Goal: Find specific page/section: Find specific page/section

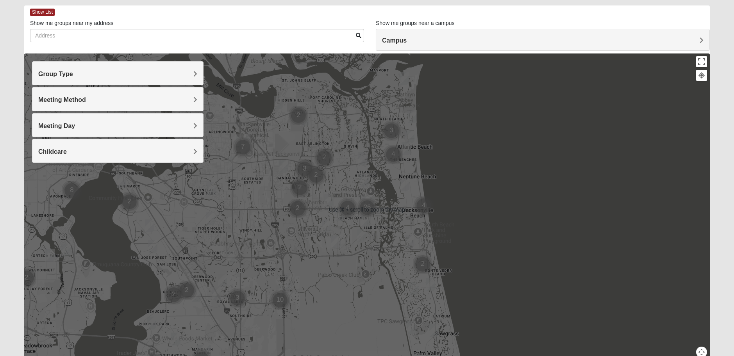
scroll to position [53, 0]
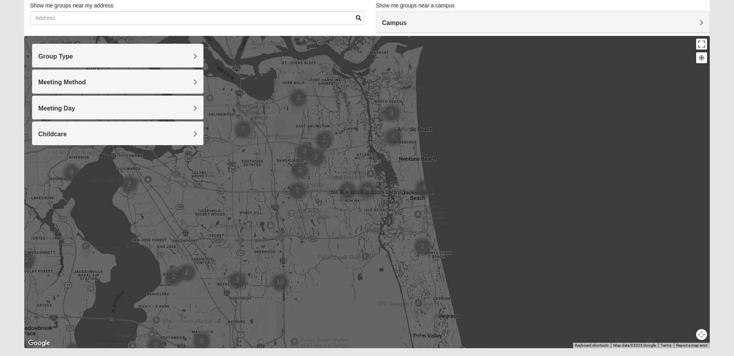
click at [548, 227] on div at bounding box center [367, 192] width 686 height 313
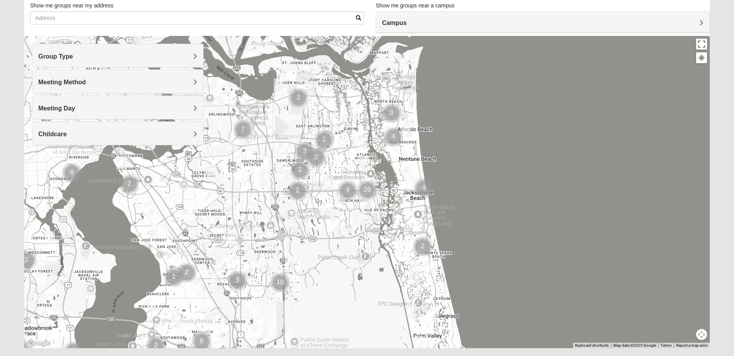
click at [422, 26] on h4 "Campus" at bounding box center [543, 22] width 322 height 7
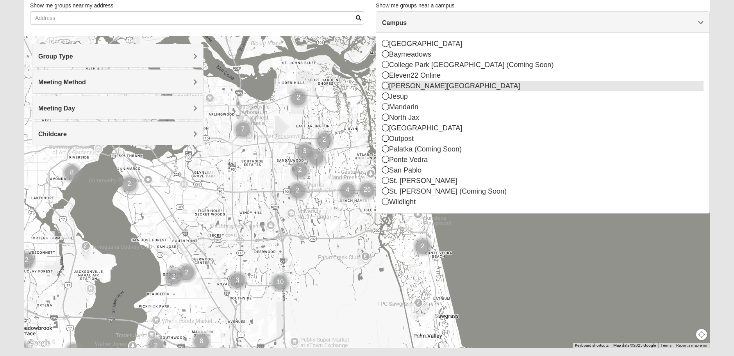
click at [402, 85] on div "[PERSON_NAME][GEOGRAPHIC_DATA]" at bounding box center [543, 86] width 322 height 11
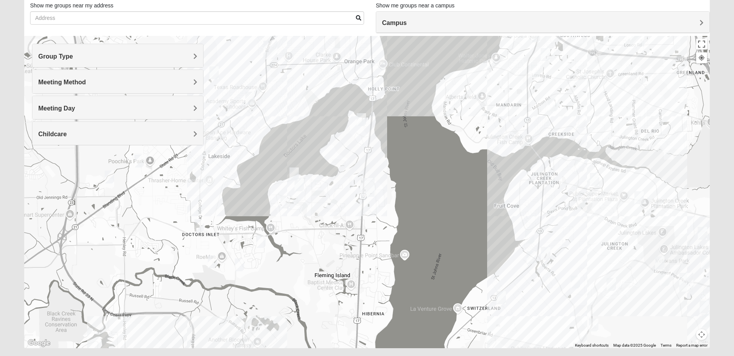
click at [360, 121] on img "Mixed Bryant 32003" at bounding box center [361, 119] width 9 height 13
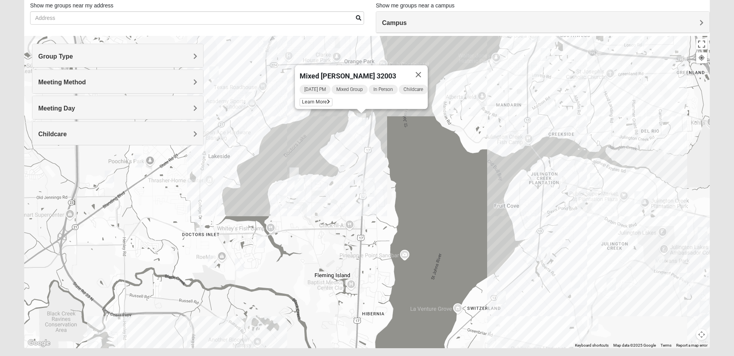
click at [250, 99] on img "Mens Hughes 32073" at bounding box center [249, 98] width 9 height 13
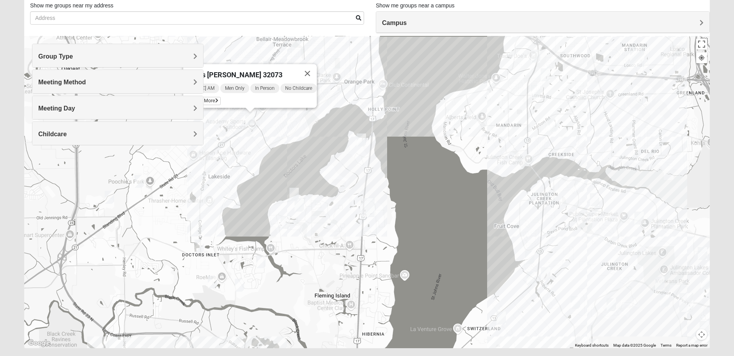
click at [239, 286] on img "Womens New 32068" at bounding box center [239, 285] width 9 height 13
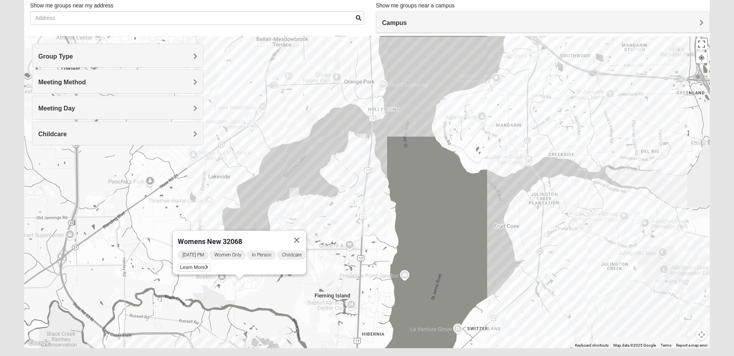
click at [294, 193] on img "1825 Mixed Suggs 32068" at bounding box center [294, 194] width 9 height 13
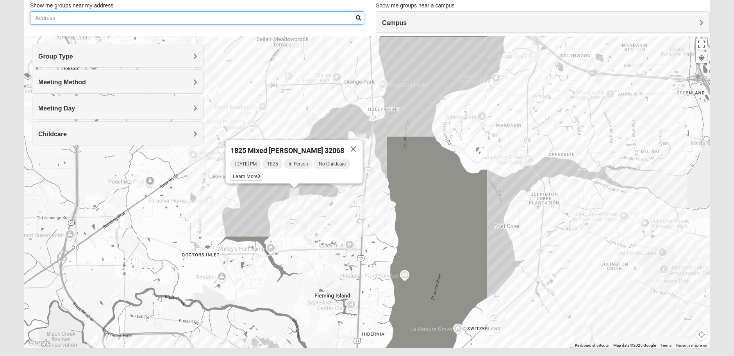
click at [259, 18] on input "Show me groups near my address" at bounding box center [197, 17] width 334 height 13
type input "palatka"
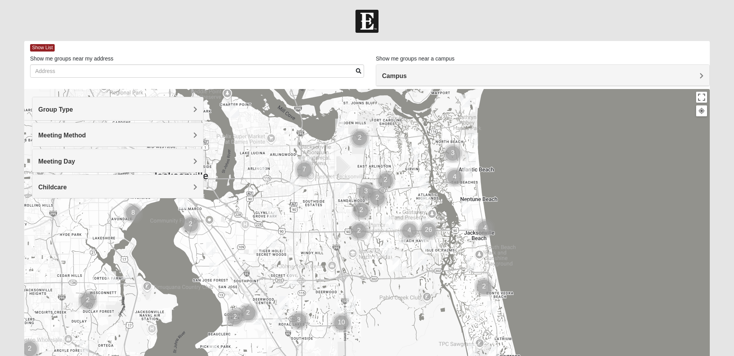
drag, startPoint x: 498, startPoint y: 269, endPoint x: 561, endPoint y: 256, distance: 65.1
click at [561, 256] on div at bounding box center [367, 245] width 686 height 313
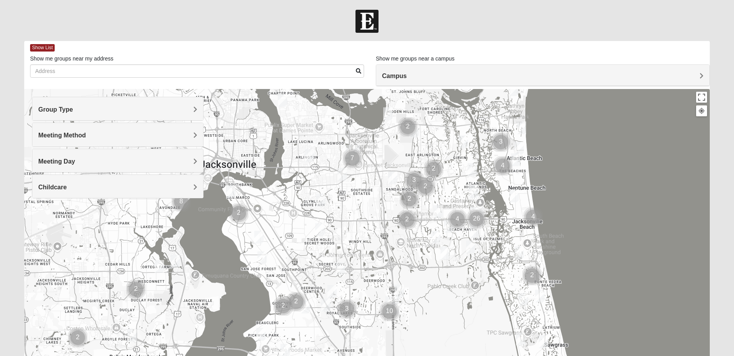
drag, startPoint x: 540, startPoint y: 264, endPoint x: 588, endPoint y: 252, distance: 49.6
click at [588, 252] on div at bounding box center [367, 245] width 686 height 313
